Goal: Task Accomplishment & Management: Manage account settings

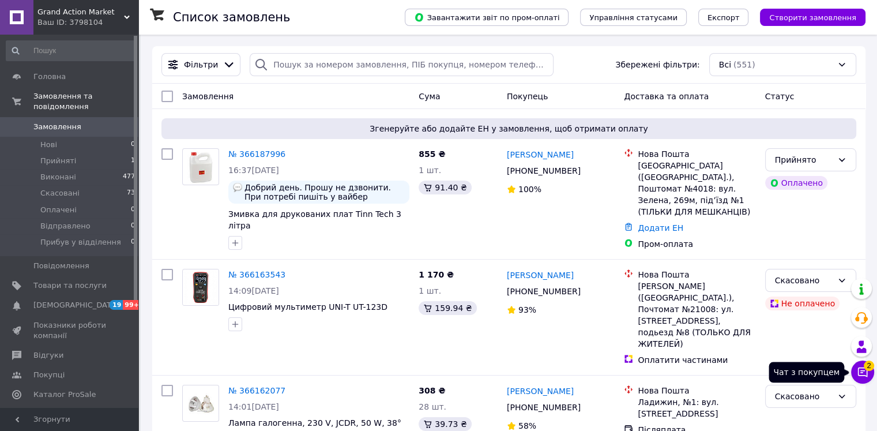
click at [864, 375] on icon at bounding box center [863, 372] width 10 height 10
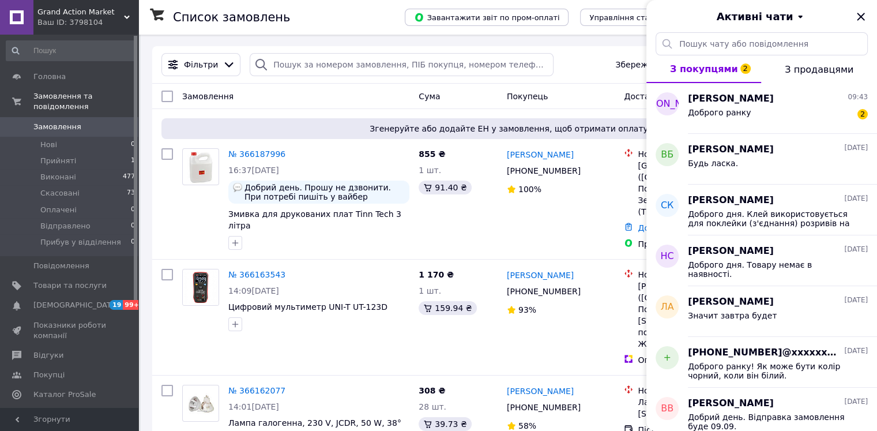
click at [825, 67] on span "З продавцями" at bounding box center [819, 69] width 69 height 11
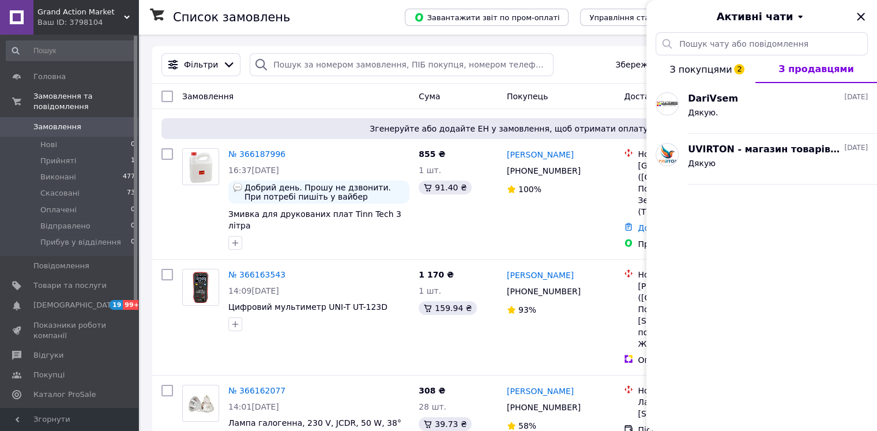
click at [714, 70] on span "З покупцями 2" at bounding box center [701, 69] width 62 height 11
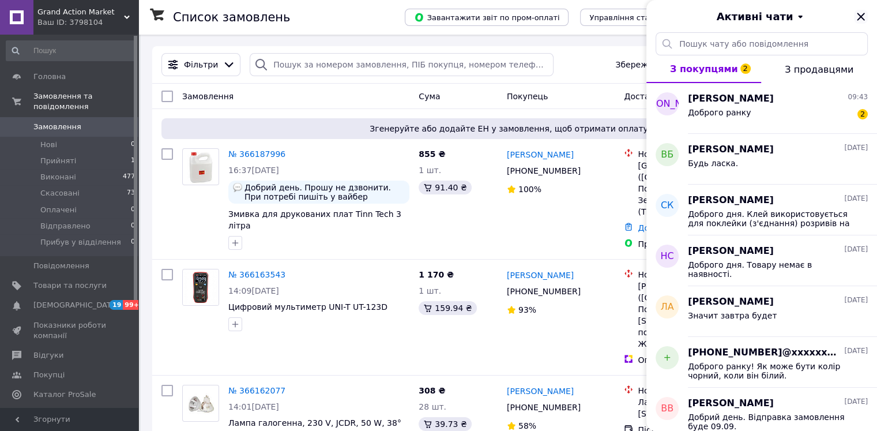
click at [862, 18] on icon "Закрити" at bounding box center [860, 16] width 7 height 7
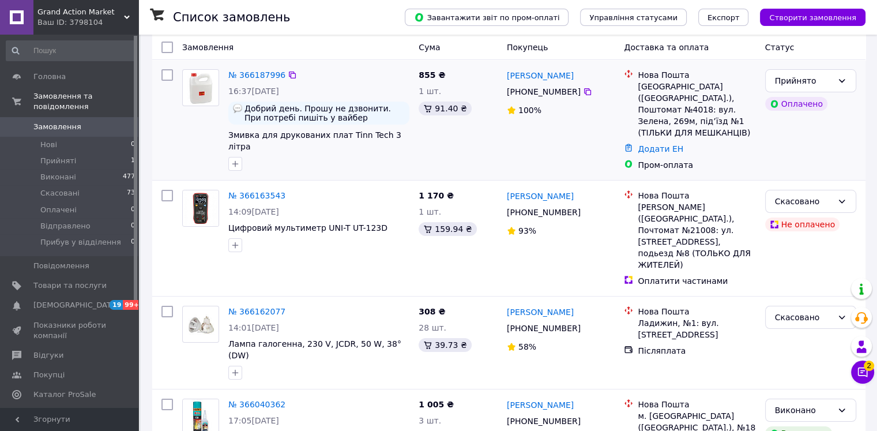
scroll to position [115, 0]
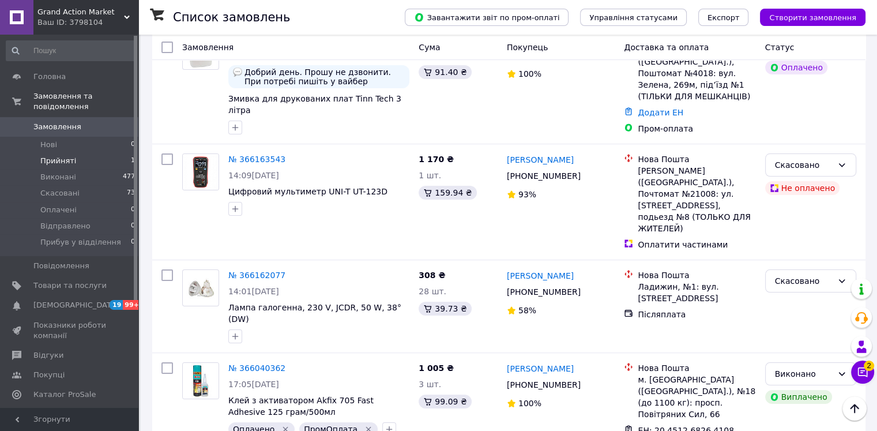
click at [59, 156] on span "Прийняті" at bounding box center [58, 161] width 36 height 10
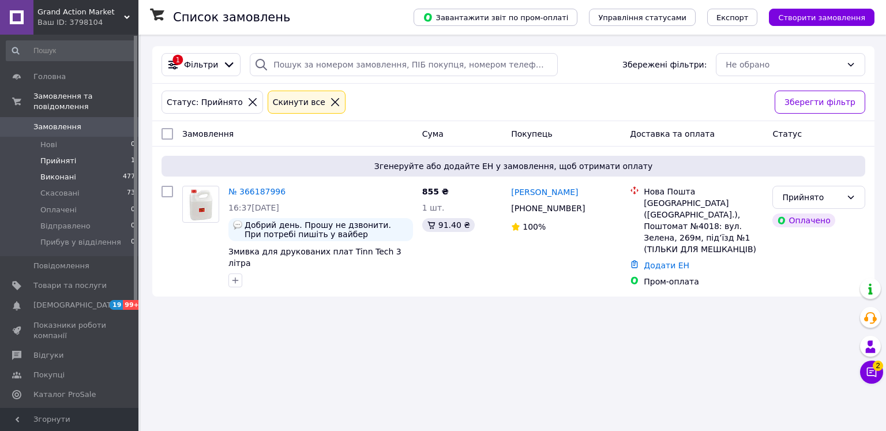
click at [60, 172] on span "Виконані" at bounding box center [58, 177] width 36 height 10
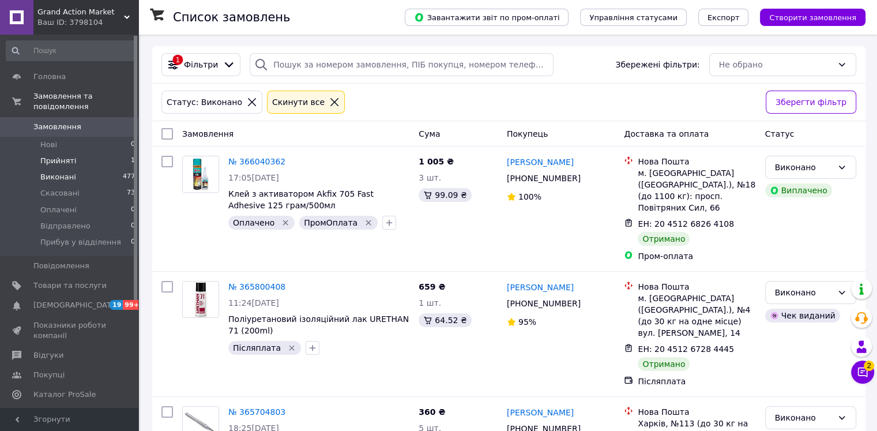
click at [57, 156] on span "Прийняті" at bounding box center [58, 161] width 36 height 10
